Goal: Transaction & Acquisition: Purchase product/service

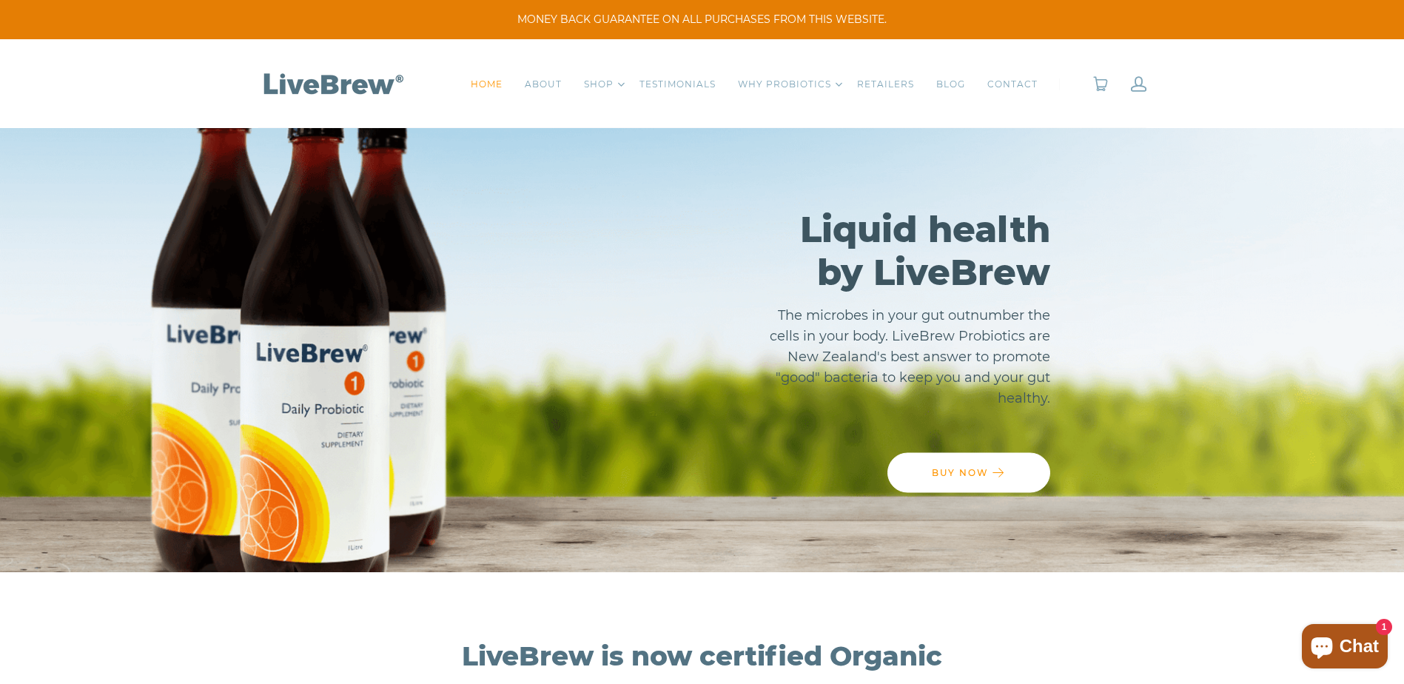
click at [1150, 85] on div "HOME ABOUT SHOP Toggle Dropdown Single Bottle - 10 day supply 4 Pack - 40 day s…" at bounding box center [702, 83] width 932 height 89
click at [1141, 84] on link at bounding box center [1139, 84] width 16 height 16
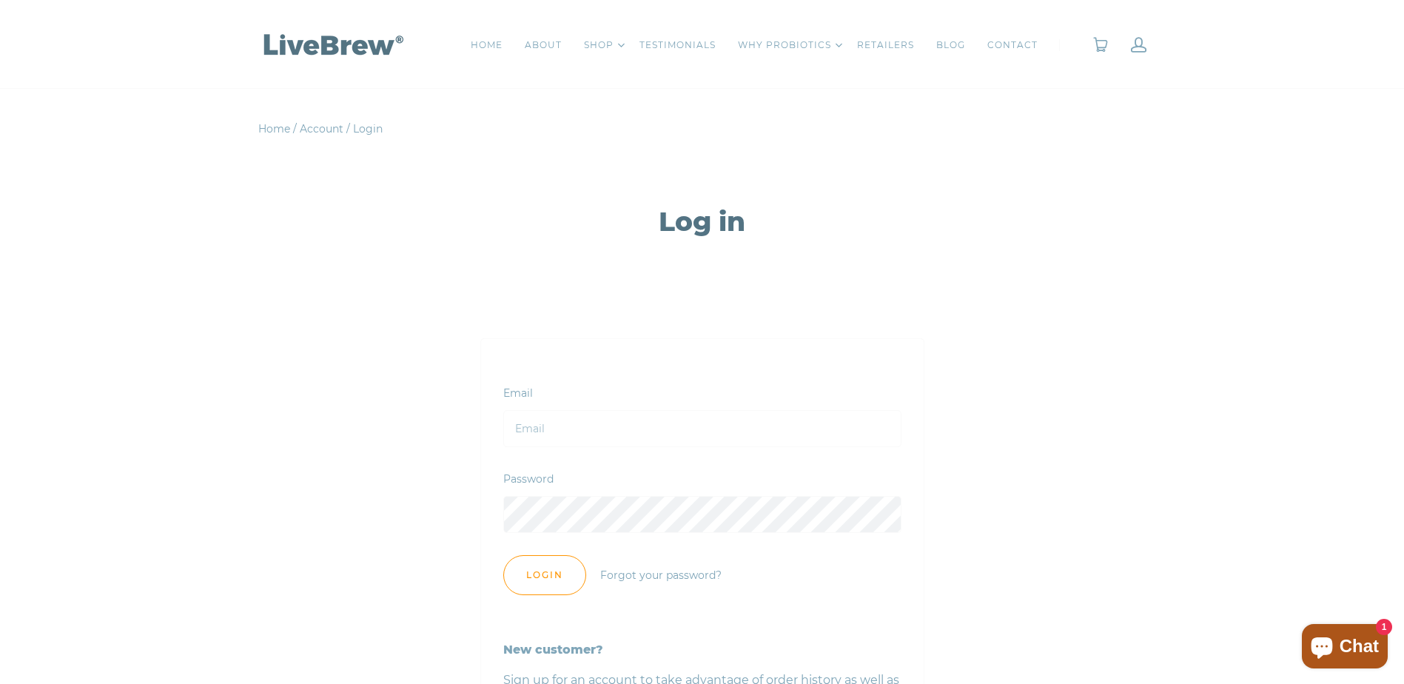
scroll to position [74, 0]
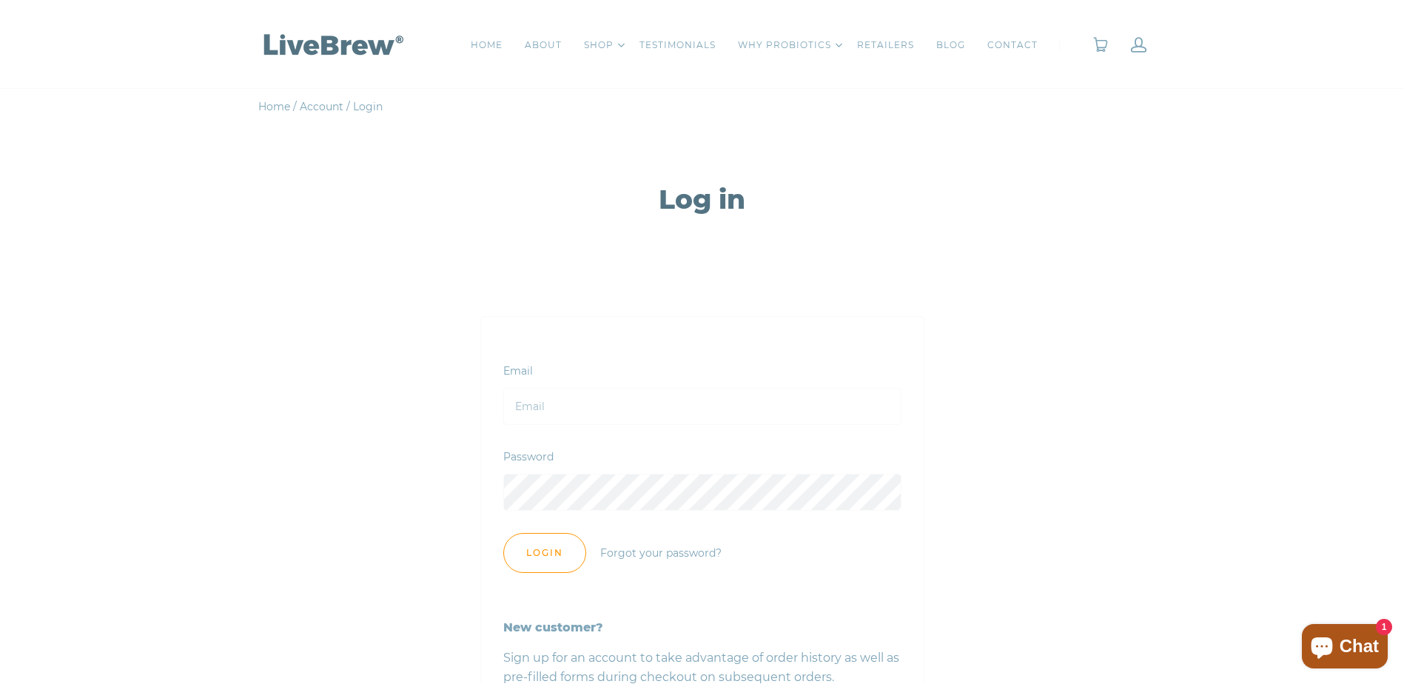
click at [553, 402] on input "Email" at bounding box center [702, 406] width 398 height 37
type input "lydia.costello.white@gmail.com"
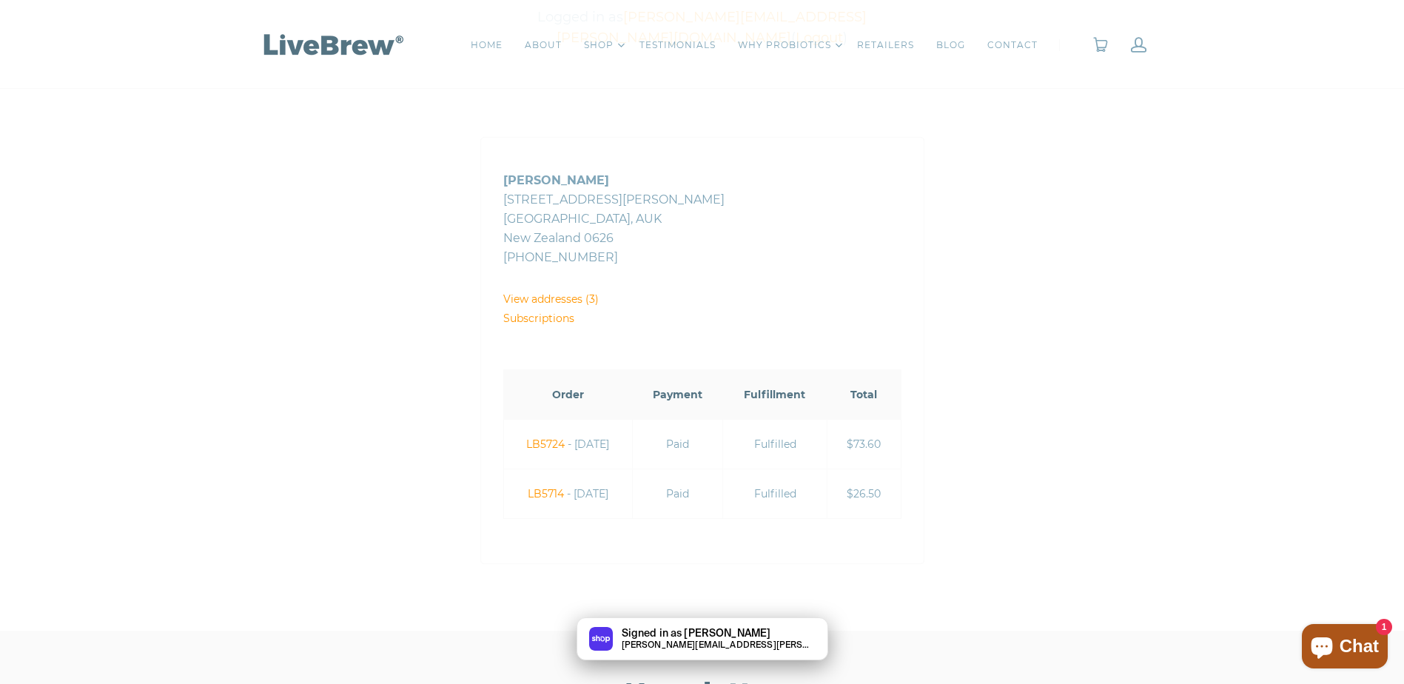
scroll to position [296, 0]
click at [555, 310] on link "Subscriptions" at bounding box center [538, 316] width 71 height 13
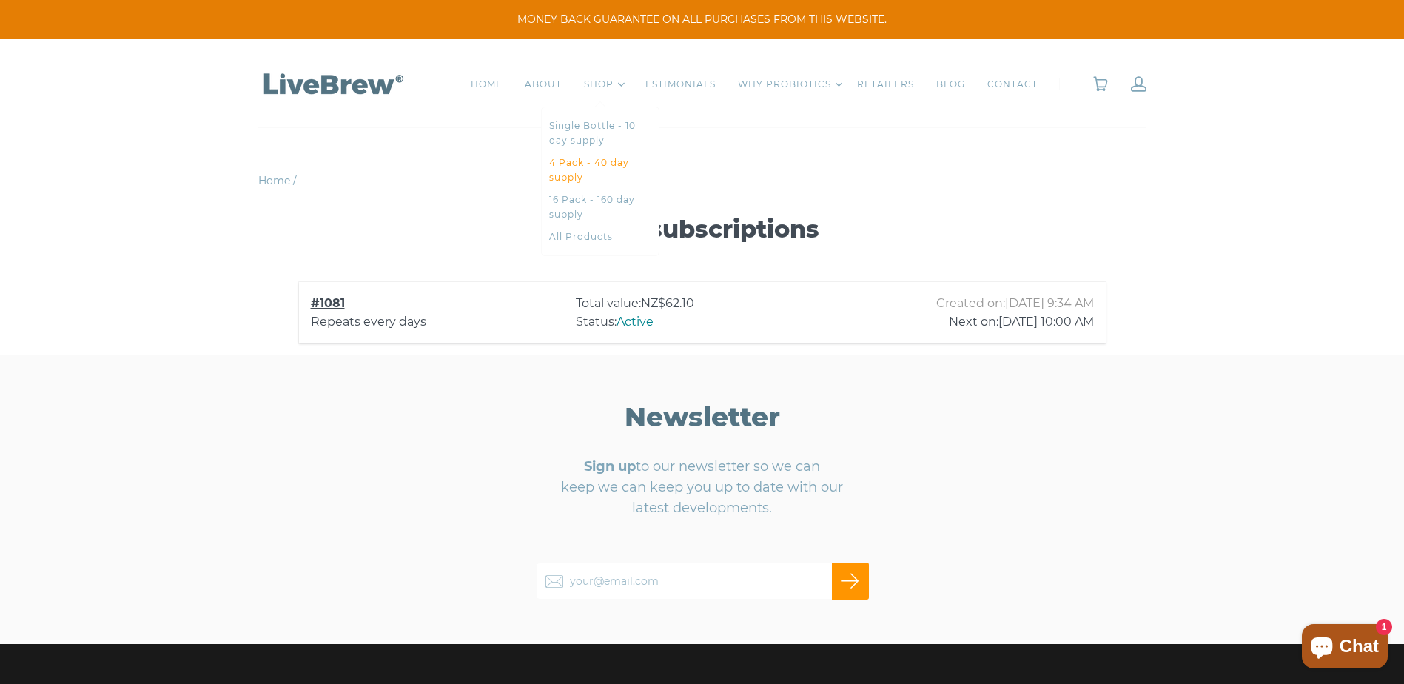
click at [568, 169] on link "4 Pack - 40 day supply" at bounding box center [600, 170] width 102 height 30
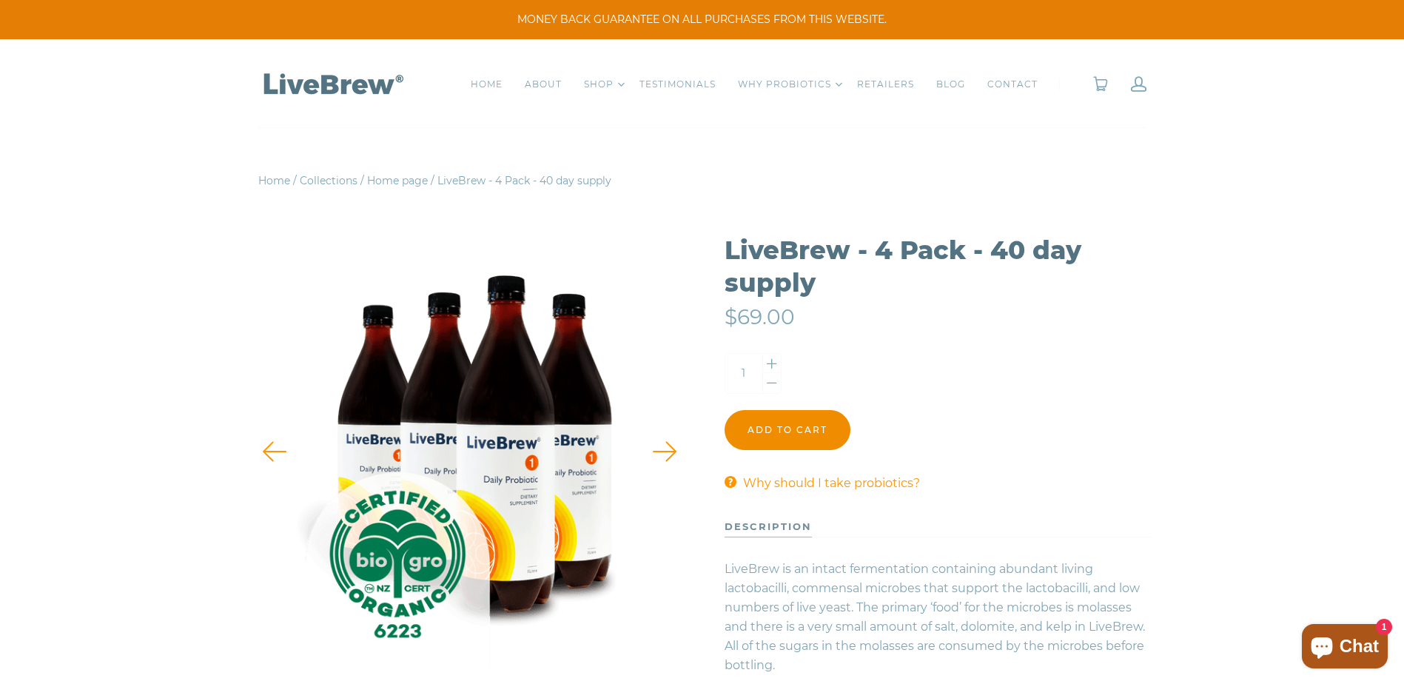
click at [786, 431] on input "Add to cart" at bounding box center [787, 430] width 126 height 40
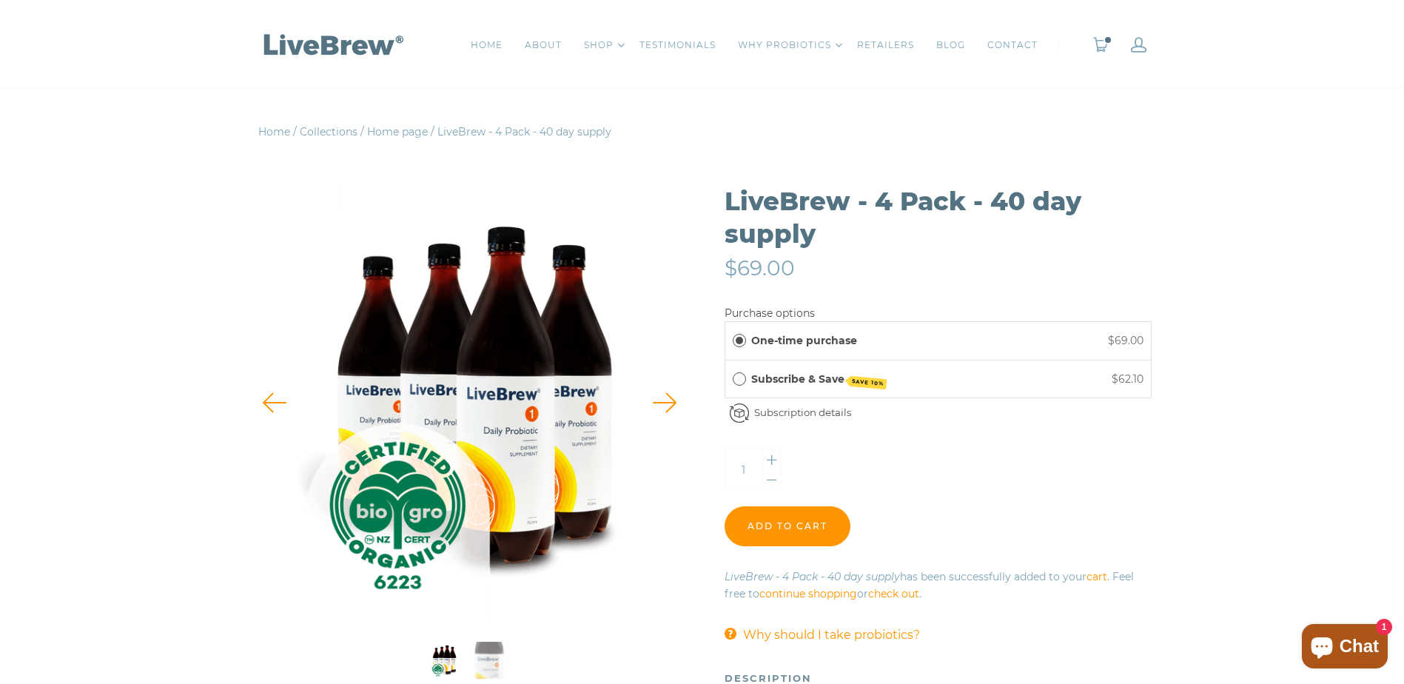
scroll to position [74, 0]
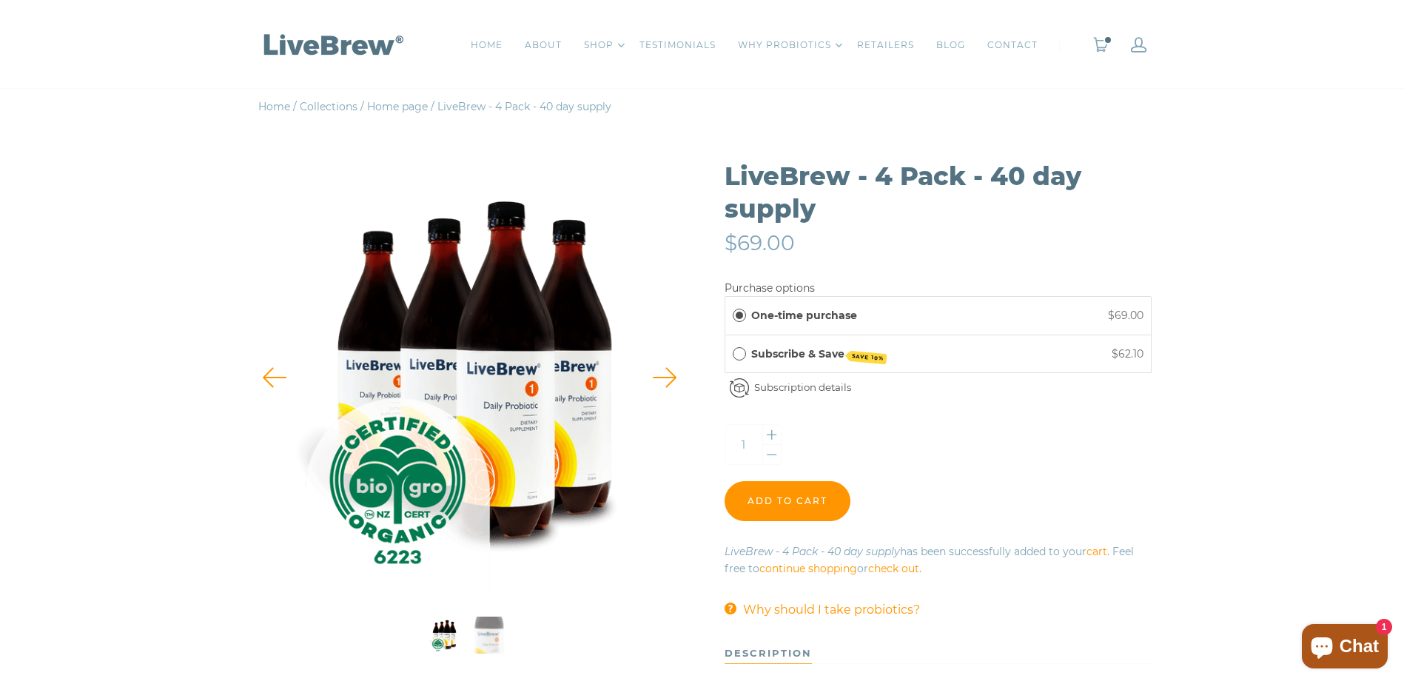
click at [738, 356] on span "Subscribe & Save" at bounding box center [739, 353] width 13 height 13
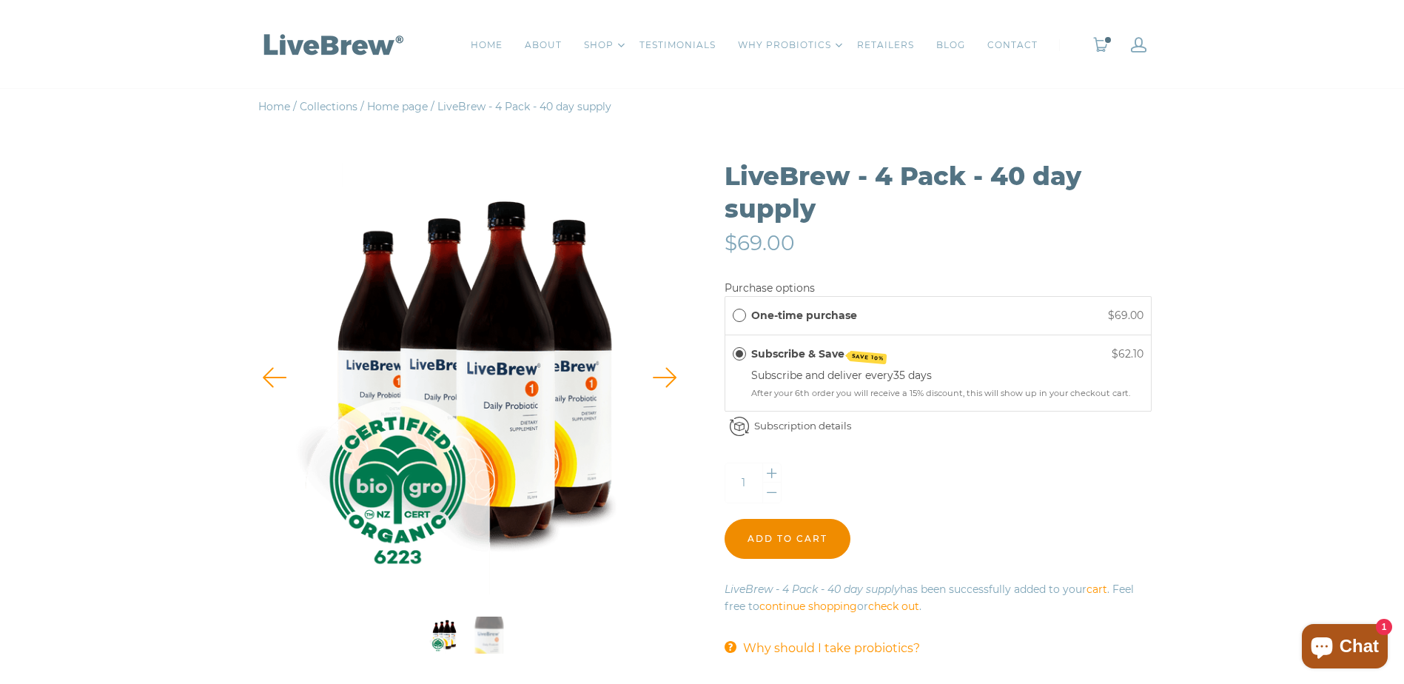
click at [791, 536] on input "Add to cart" at bounding box center [787, 539] width 126 height 40
click at [1102, 47] on link "0" at bounding box center [1100, 45] width 16 height 16
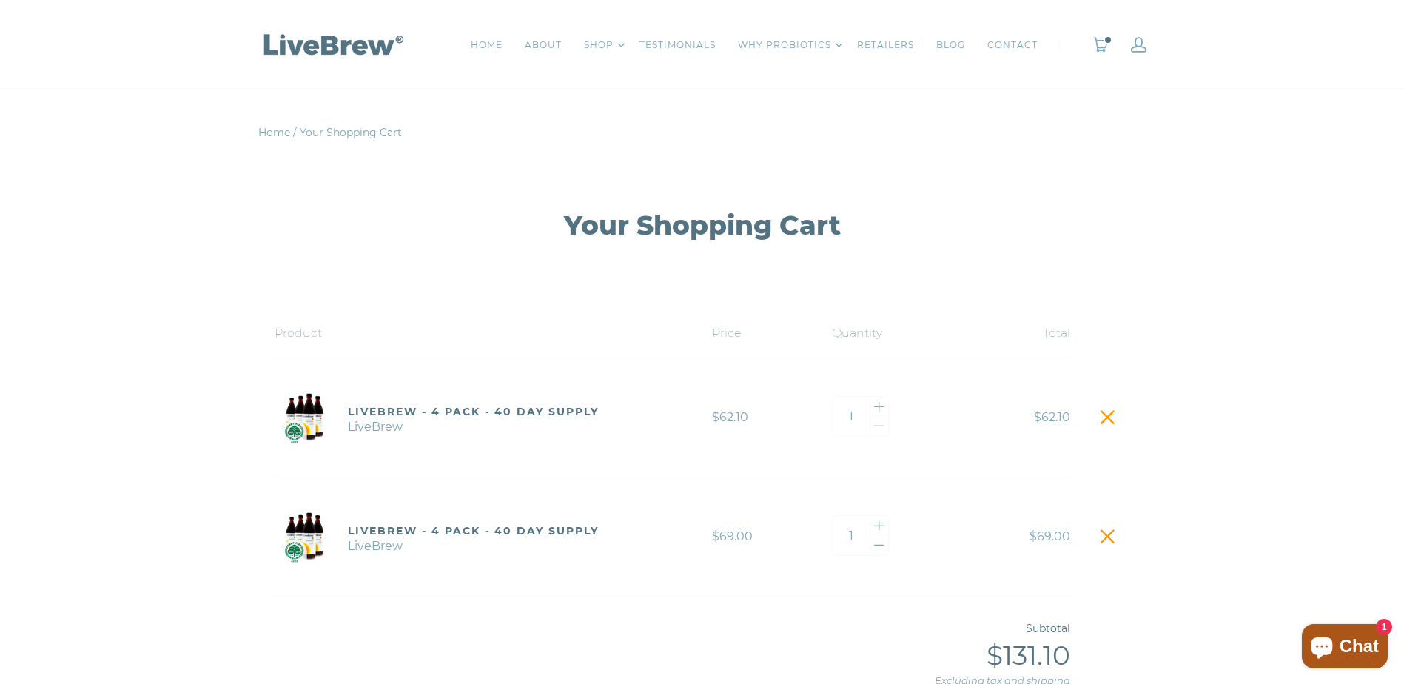
scroll to position [148, 0]
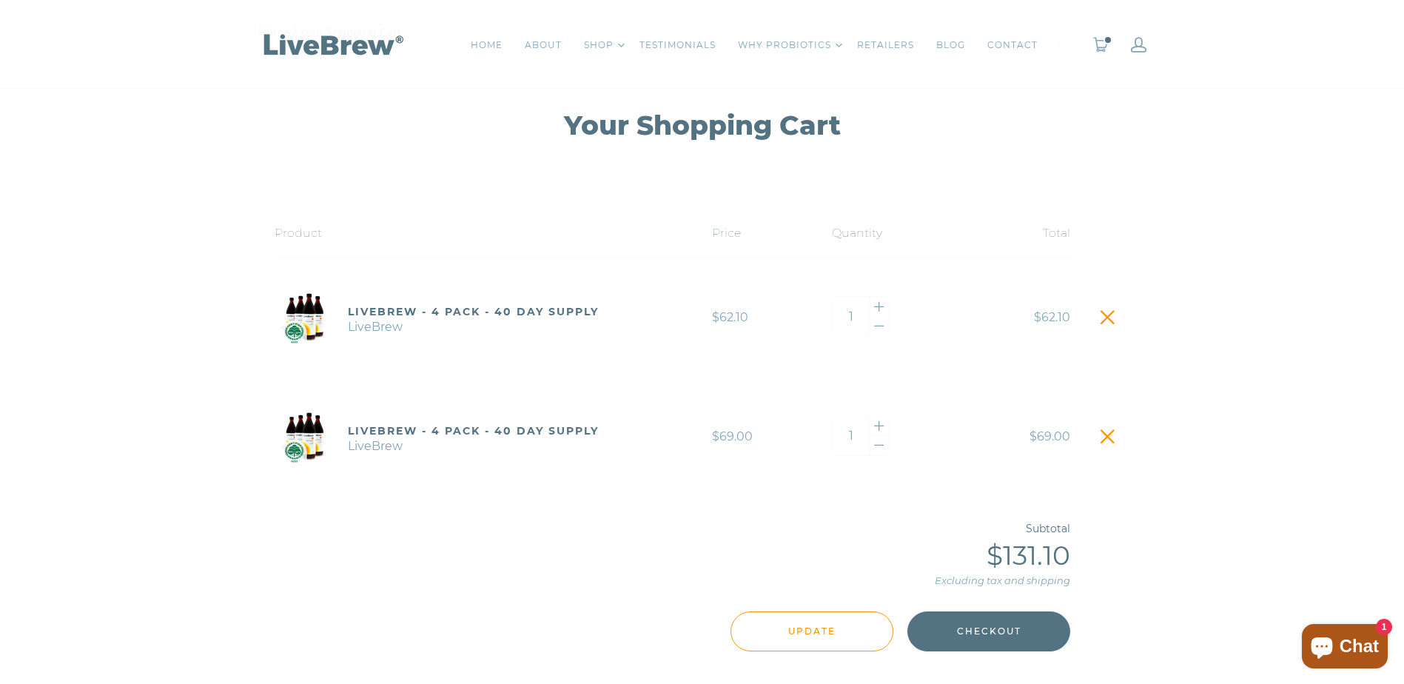
click at [1110, 435] on span at bounding box center [1107, 436] width 21 height 21
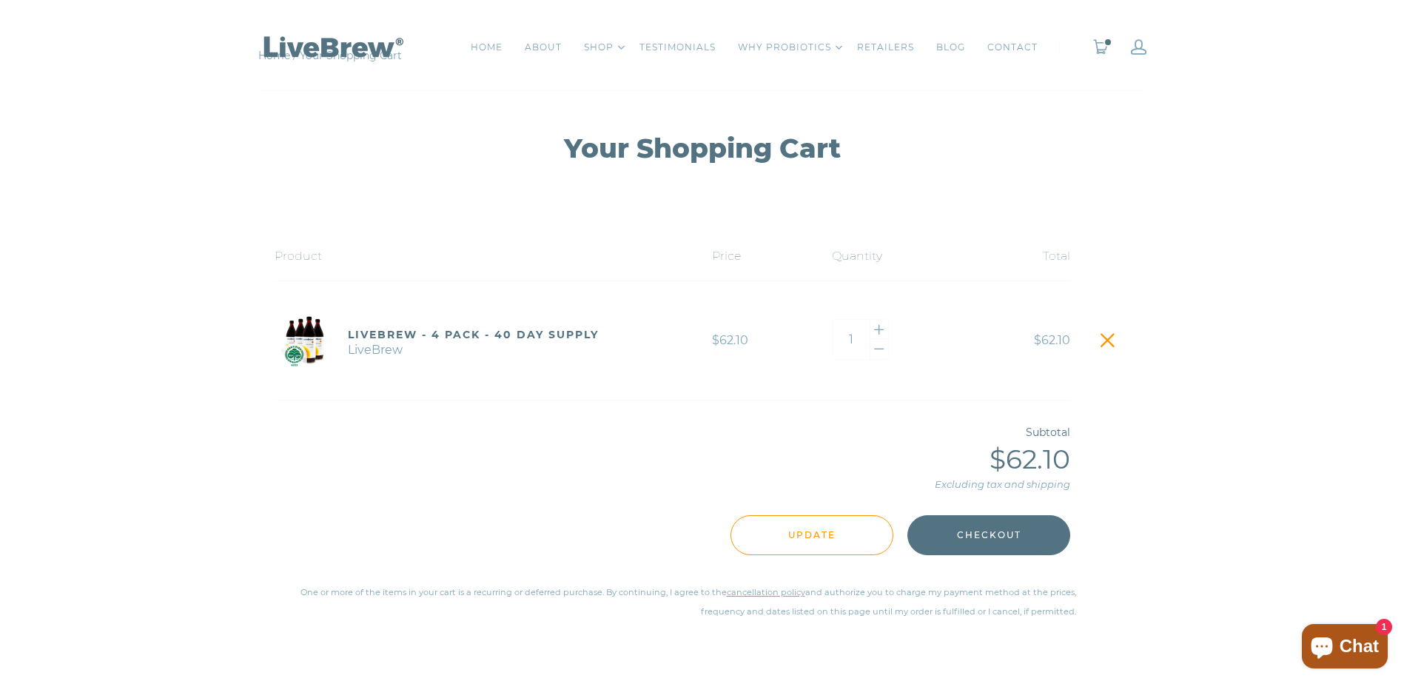
scroll to position [148, 0]
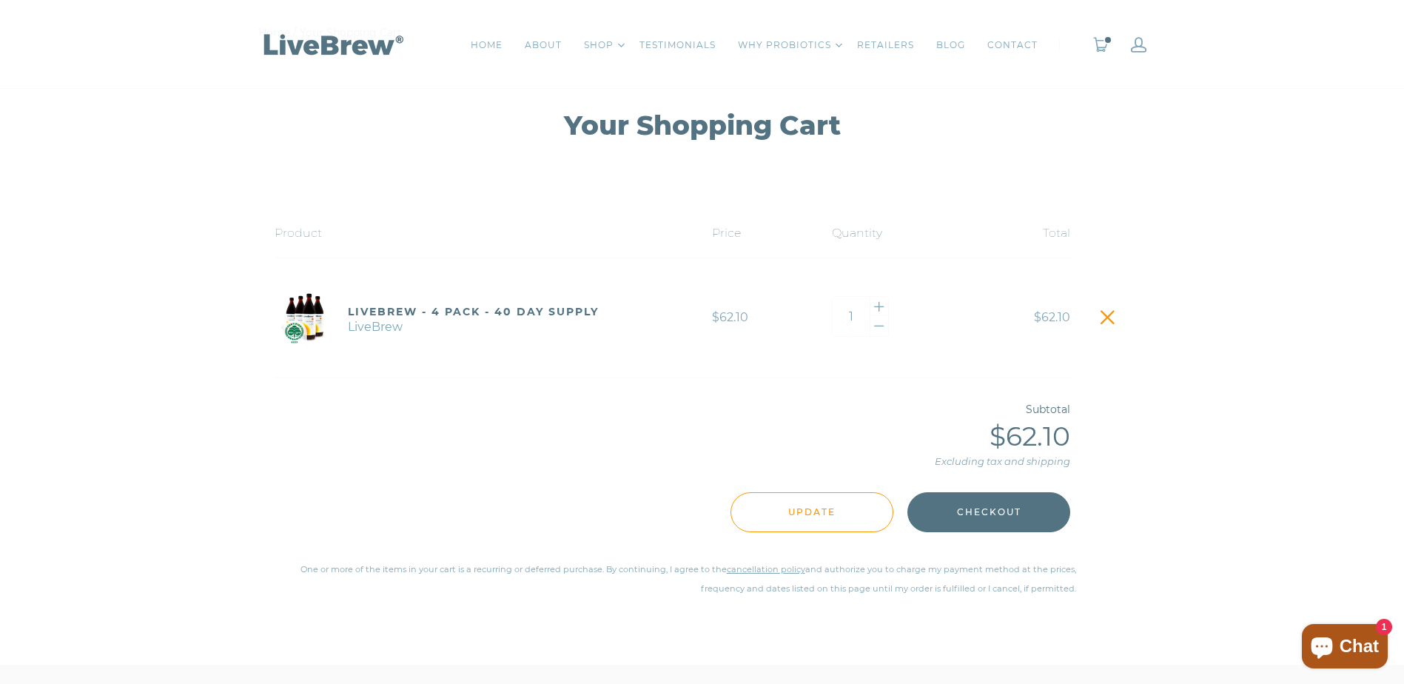
click at [1070, 548] on shop-pay-wallet-button at bounding box center [1071, 541] width 3 height 13
